Goal: Find specific fact: Find specific fact

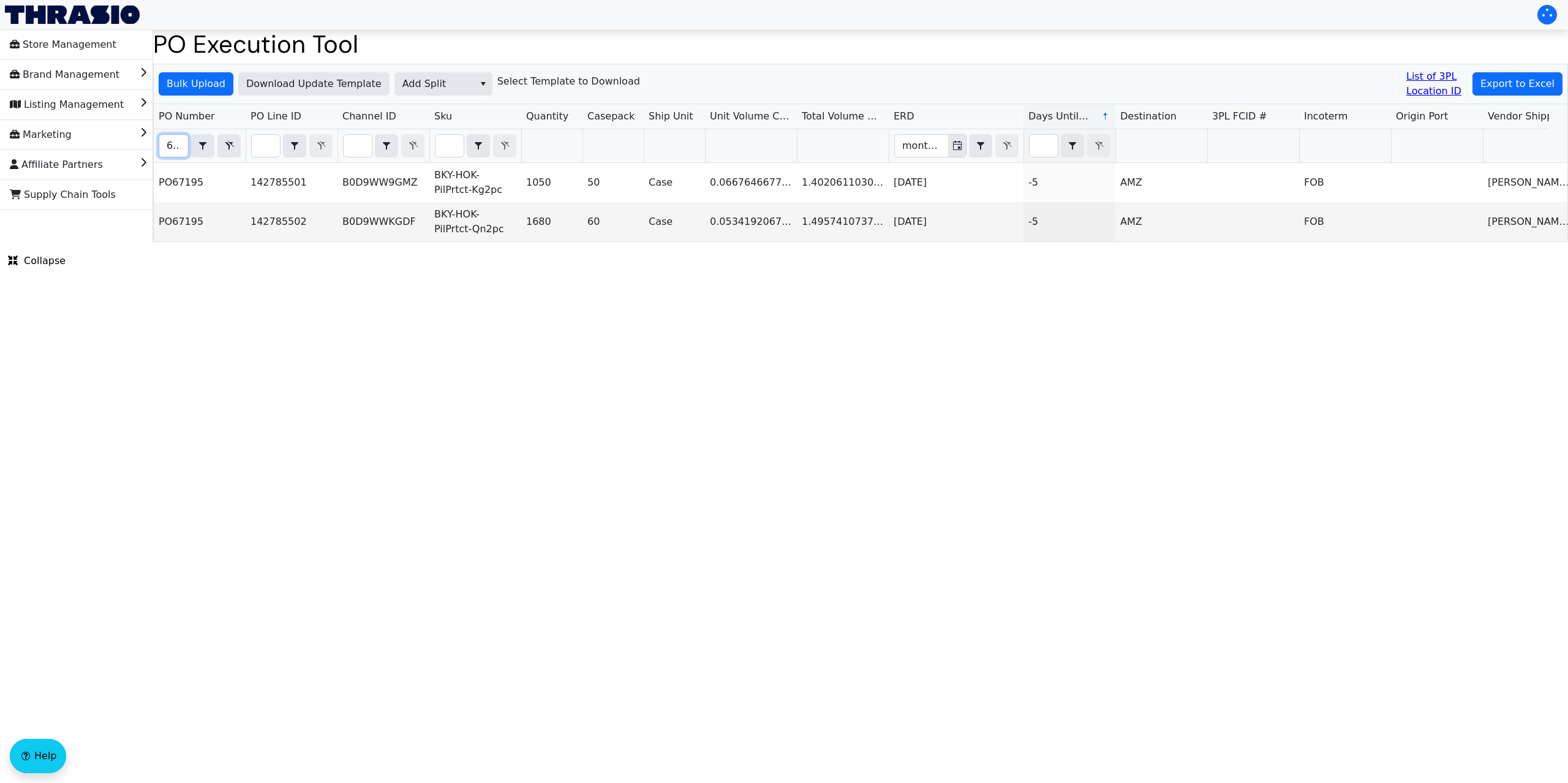
click at [164, 149] on input "67195" at bounding box center [174, 145] width 28 height 22
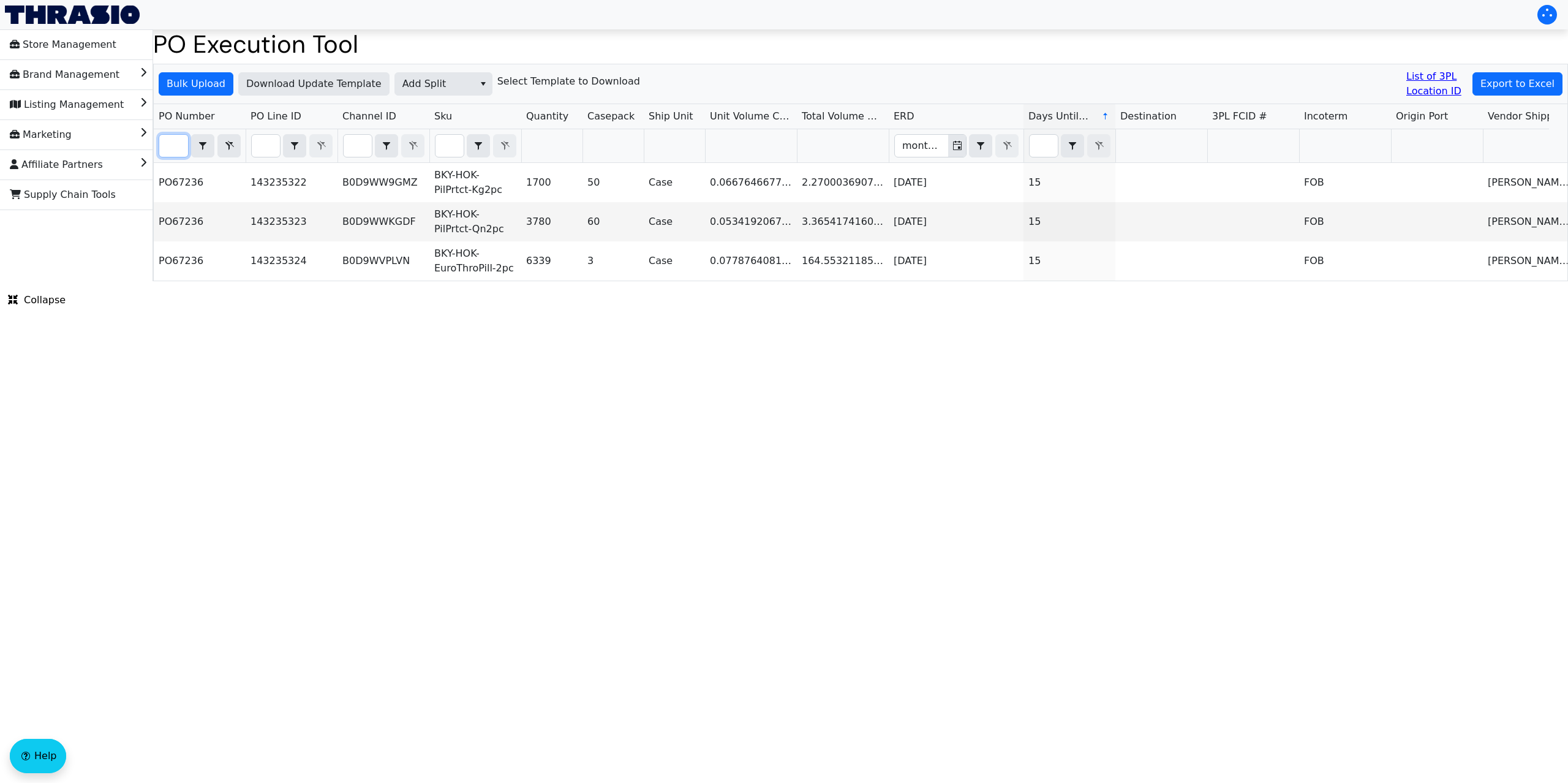
type input "po67236"
click at [834, 281] on html "Store Management Brand Management Listing Management Marketing Affiliate Partne…" at bounding box center [784, 140] width 1568 height 281
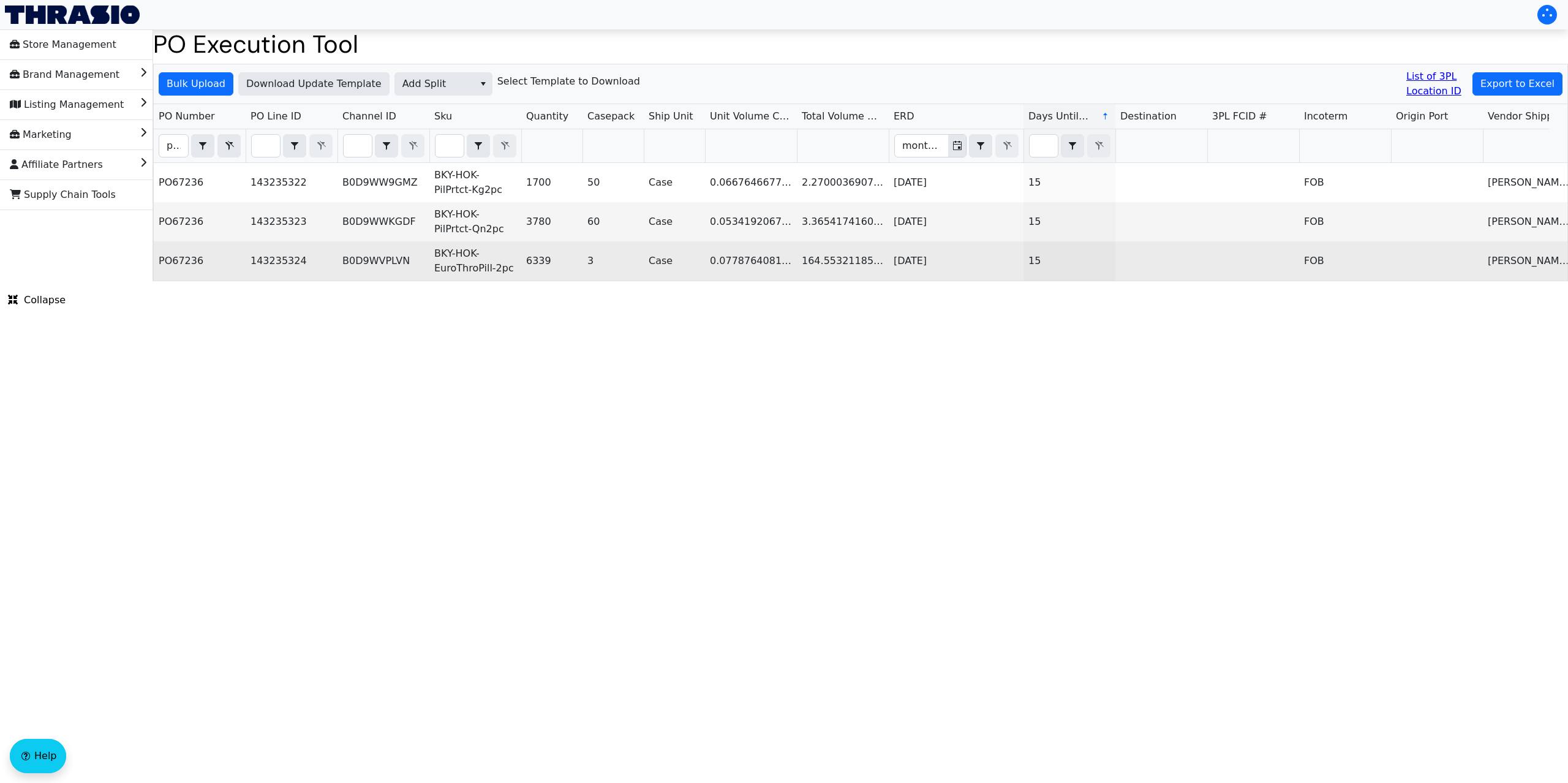
click at [395, 259] on td "B0D9WVPLVN" at bounding box center [383, 260] width 92 height 39
copy td "B0D9WVPLVN"
click at [388, 262] on td "B0D9WVPLVN" at bounding box center [383, 260] width 92 height 39
click at [380, 260] on td "B0D9WVPLVN" at bounding box center [383, 260] width 92 height 39
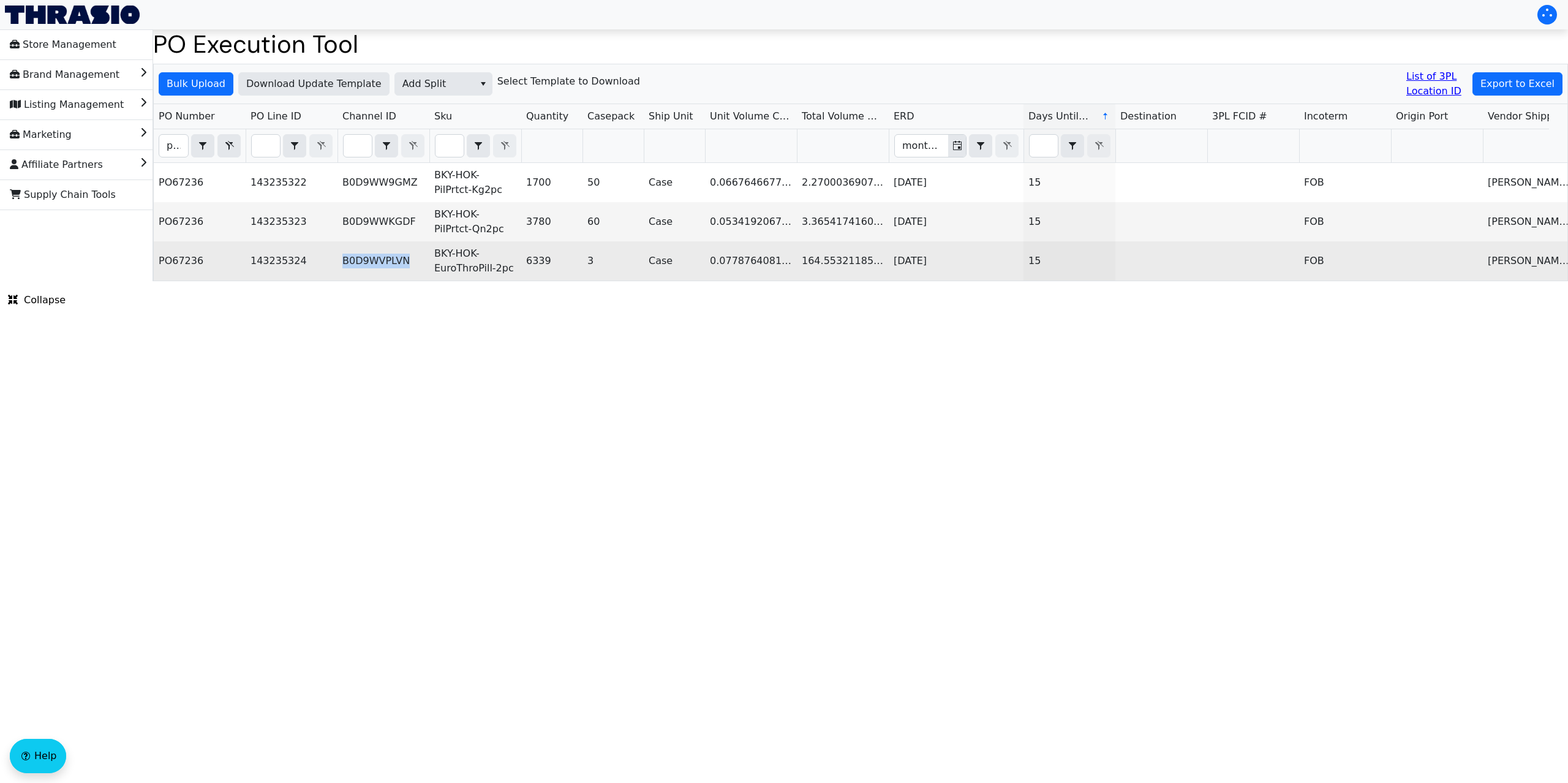
click at [380, 260] on td "B0D9WVPLVN" at bounding box center [383, 260] width 92 height 39
copy td "B0D9WVPLVN"
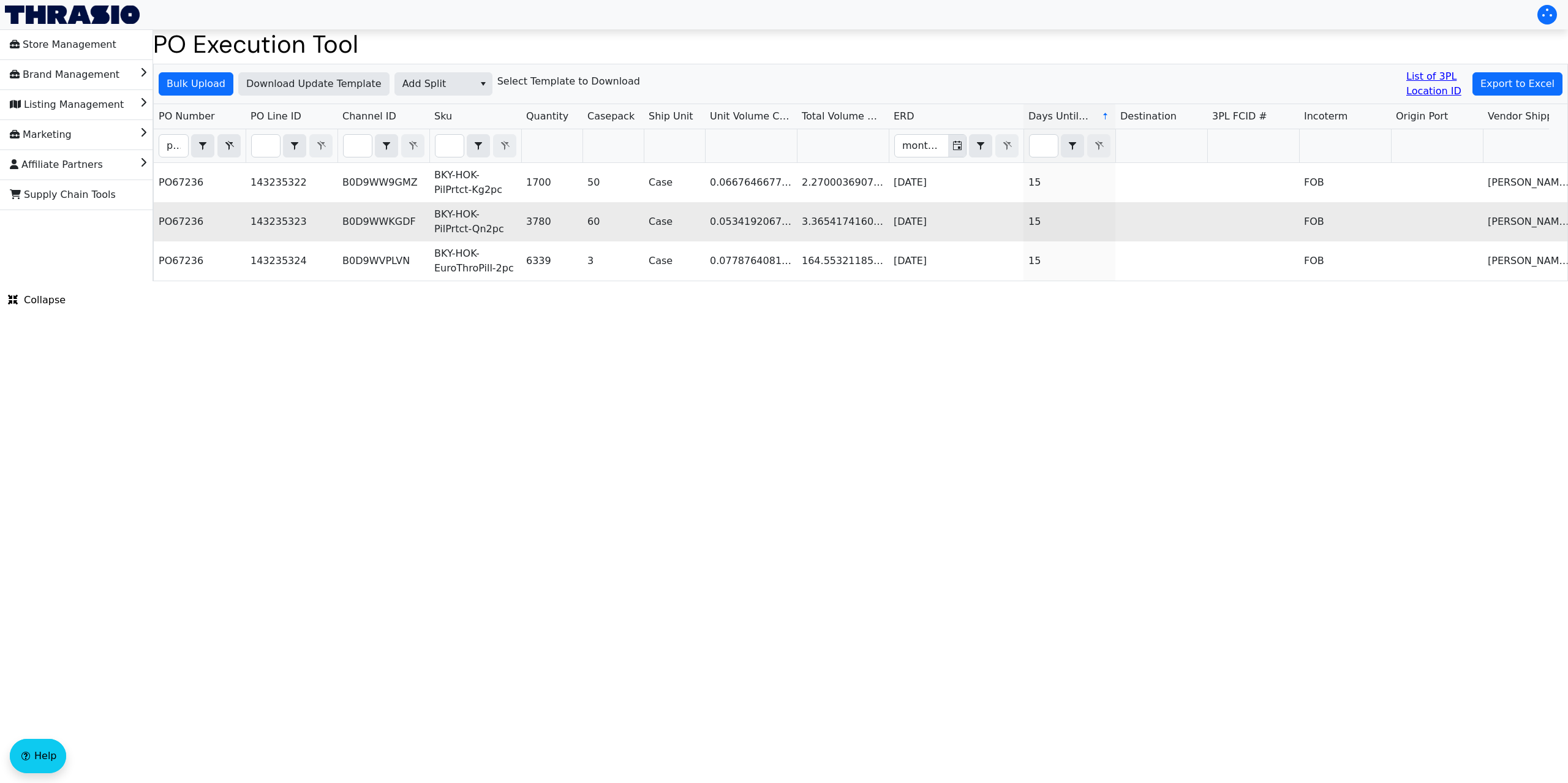
click at [386, 227] on td "B0D9WWKGDF" at bounding box center [383, 221] width 92 height 39
copy td "B0D9WWKGDF"
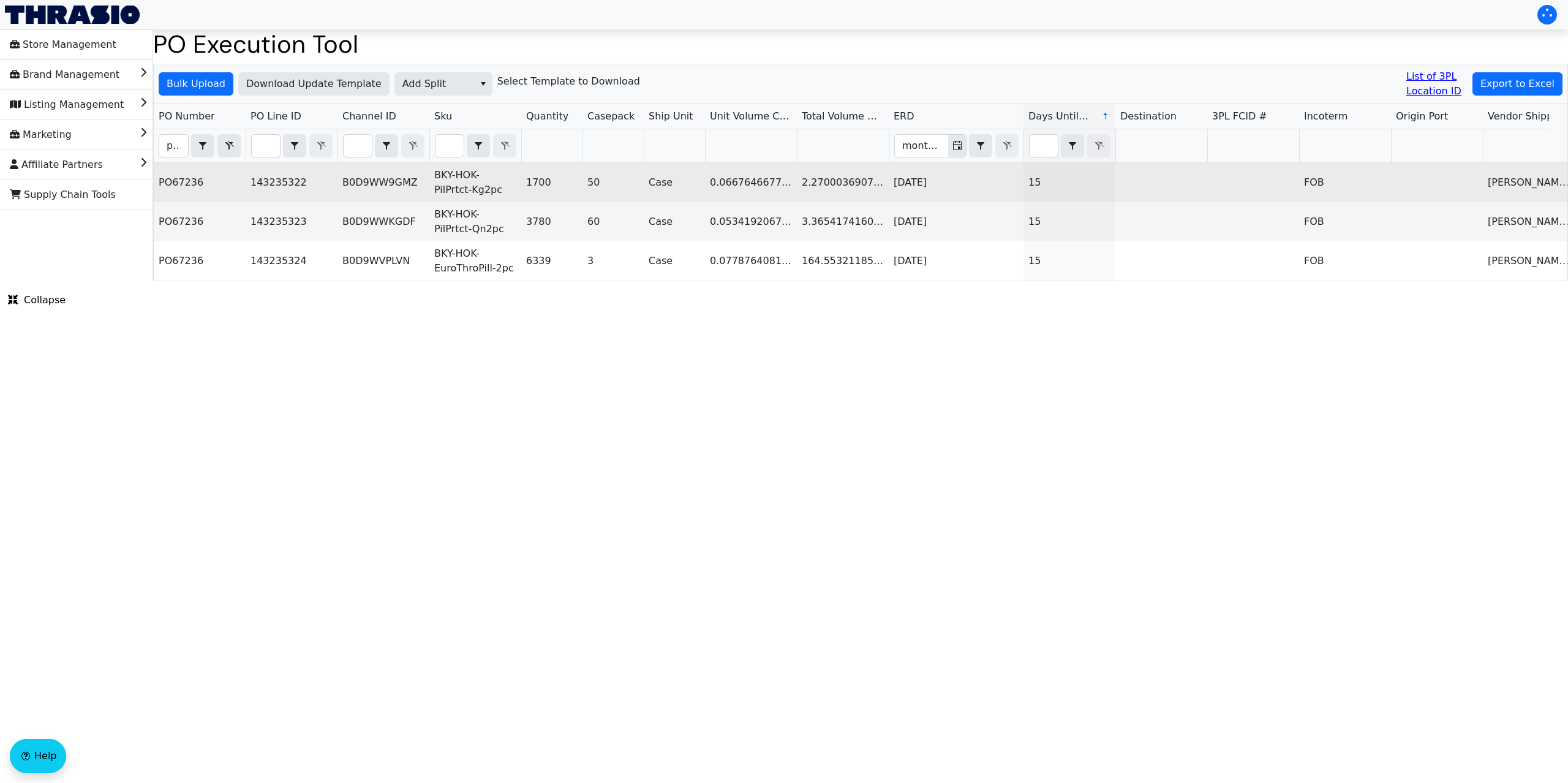
click at [377, 185] on td "B0D9WW9GMZ" at bounding box center [383, 182] width 92 height 39
click at [376, 185] on td "B0D9WW9GMZ" at bounding box center [383, 182] width 92 height 39
copy td "B0D9WW9GMZ"
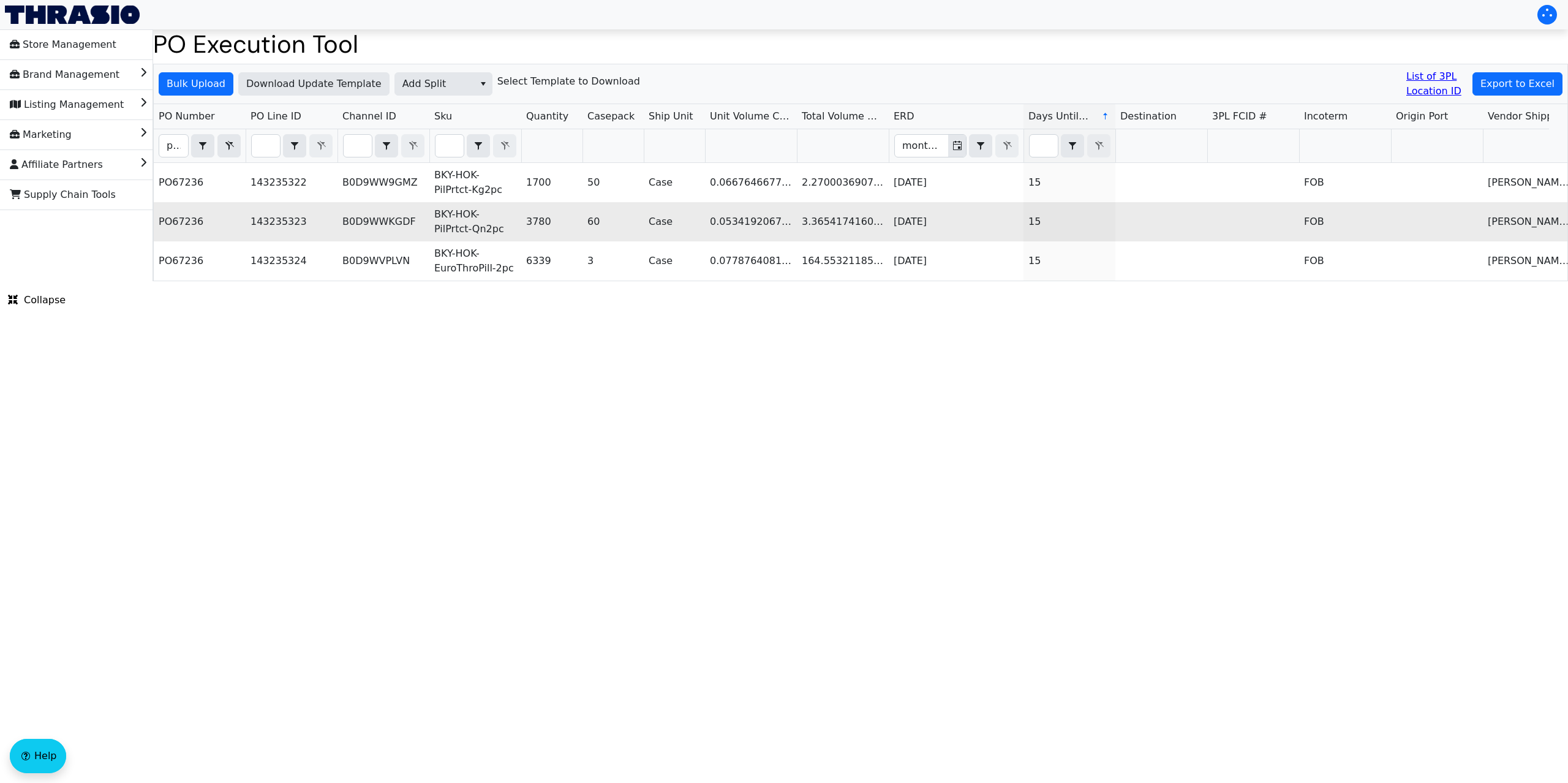
click at [363, 225] on td "B0D9WWKGDF" at bounding box center [383, 221] width 92 height 39
click at [366, 225] on td "B0D9WWKGDF" at bounding box center [383, 221] width 92 height 39
copy td "B0D9WWKGDF"
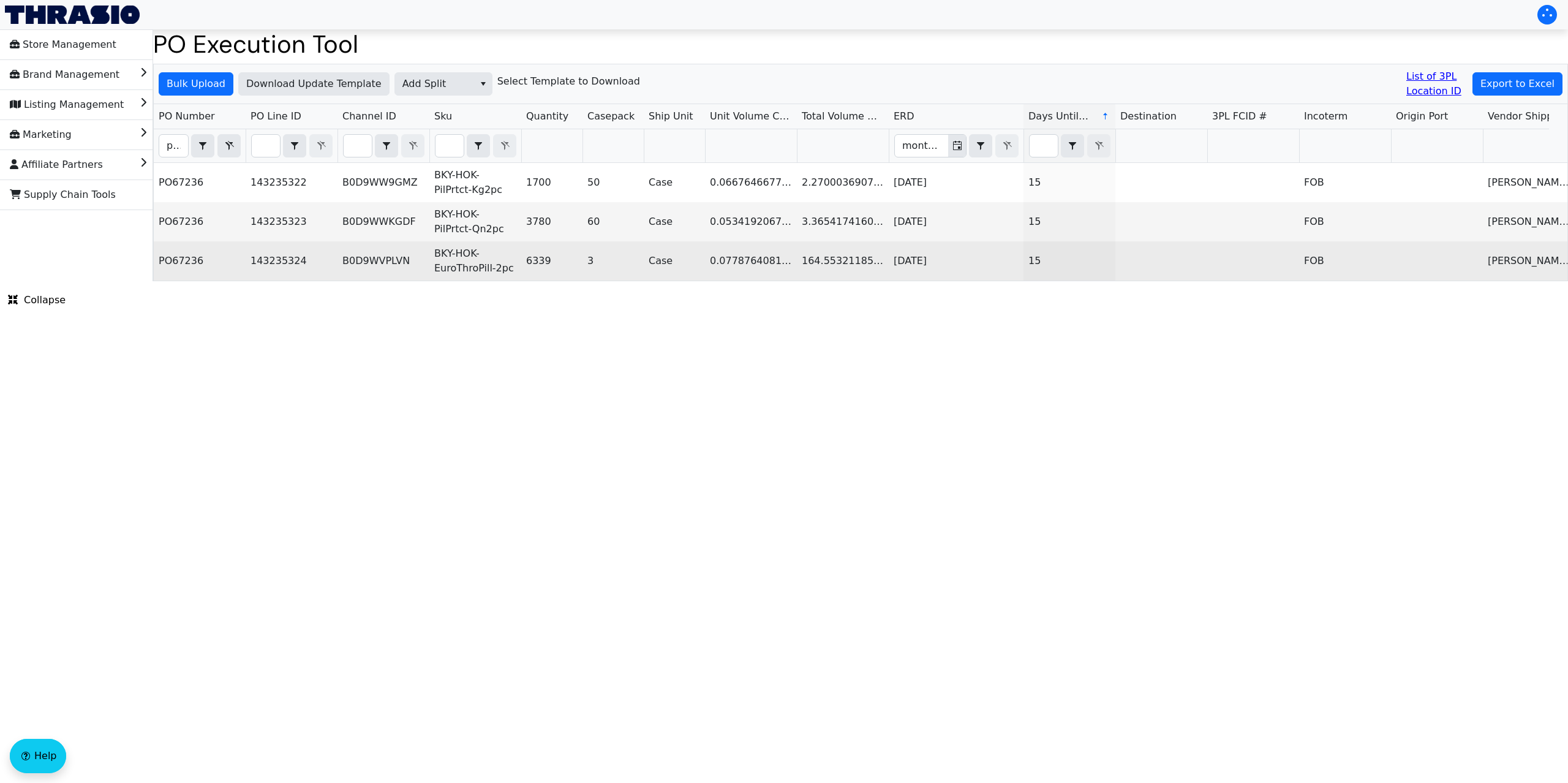
click at [371, 264] on td "B0D9WVPLVN" at bounding box center [383, 260] width 92 height 39
copy td "B0D9WVPLVN"
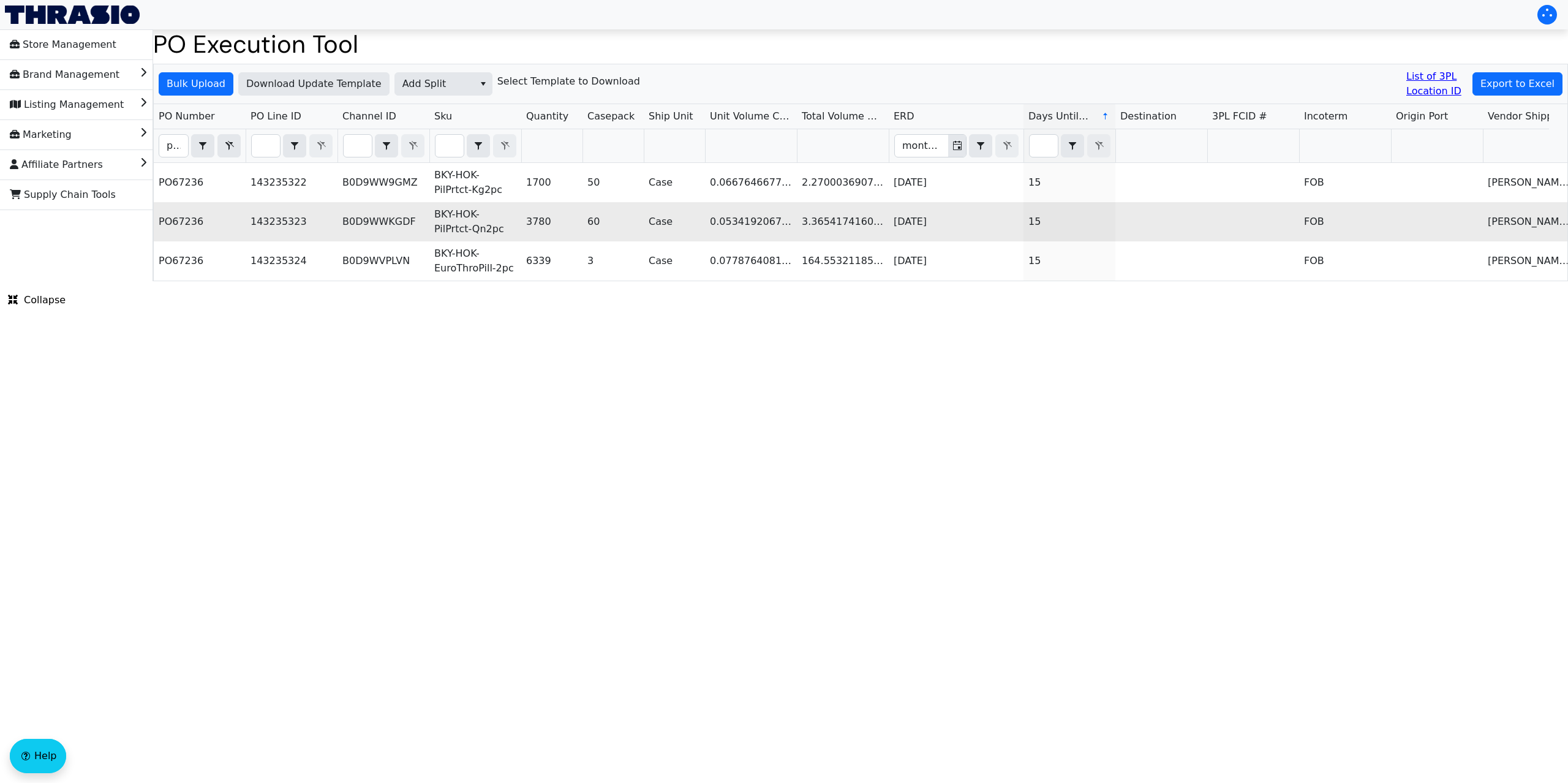
click at [381, 220] on td "B0D9WWKGDF" at bounding box center [383, 221] width 92 height 39
copy td "B0D9WWKGDF"
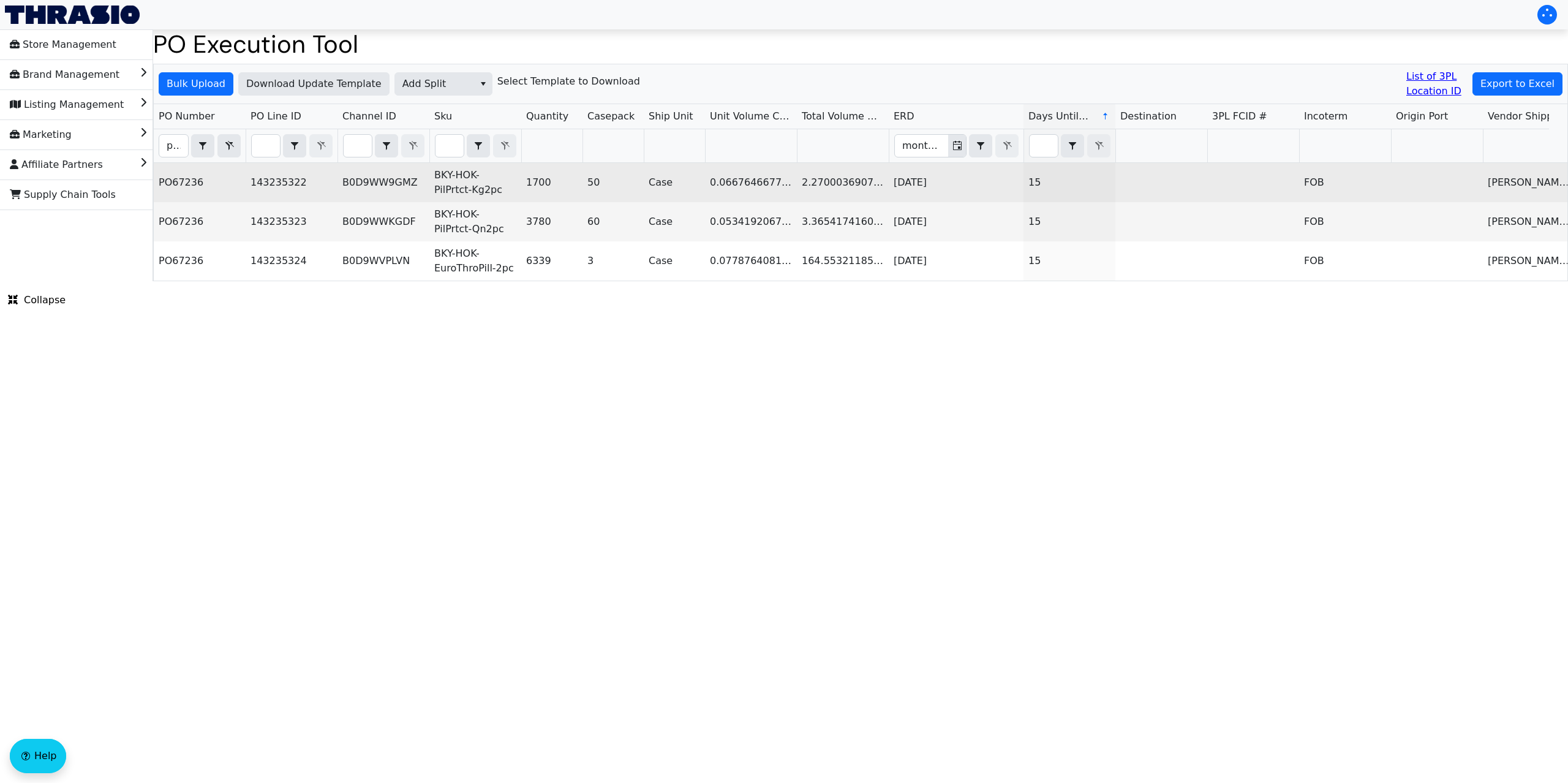
click at [386, 184] on td "B0D9WW9GMZ" at bounding box center [383, 182] width 92 height 39
copy td "B0D9WW9GMZ"
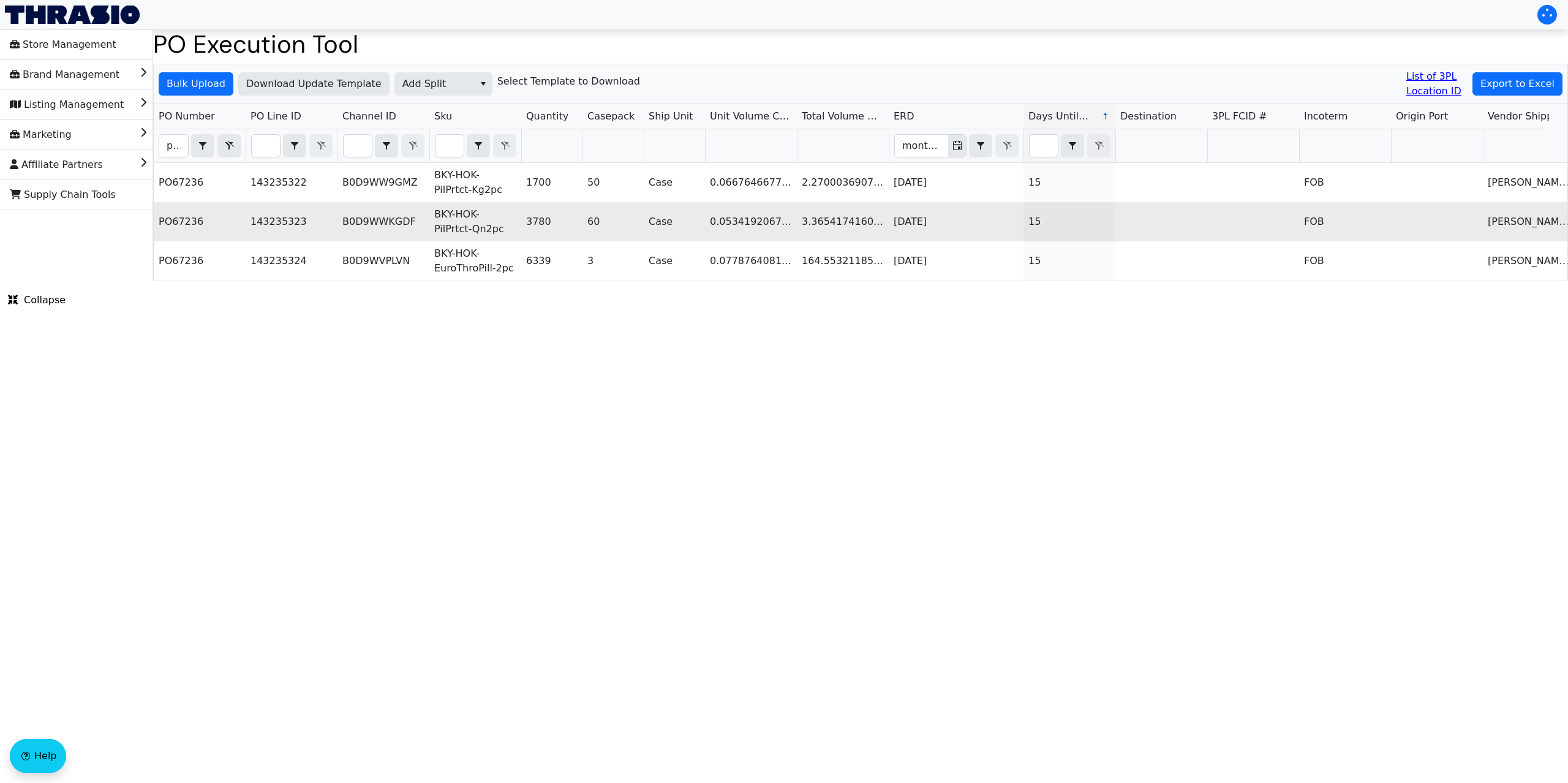
click at [544, 220] on td "3780" at bounding box center [551, 221] width 61 height 39
copy td "3780"
